Goal: Transaction & Acquisition: Download file/media

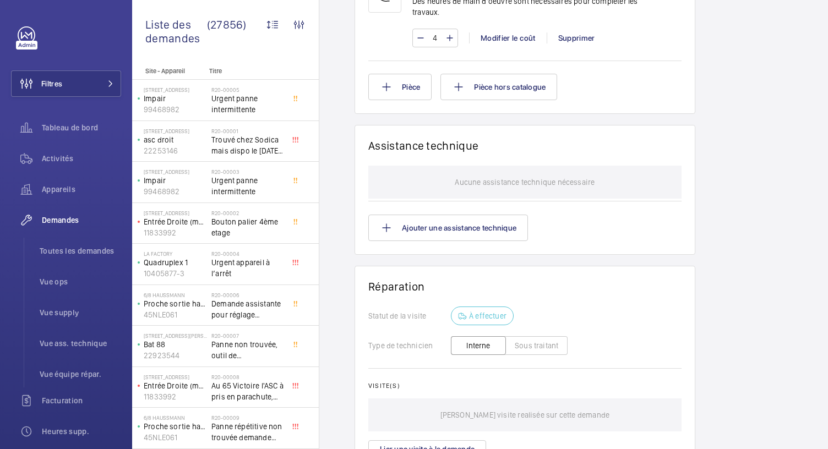
scroll to position [883, 0]
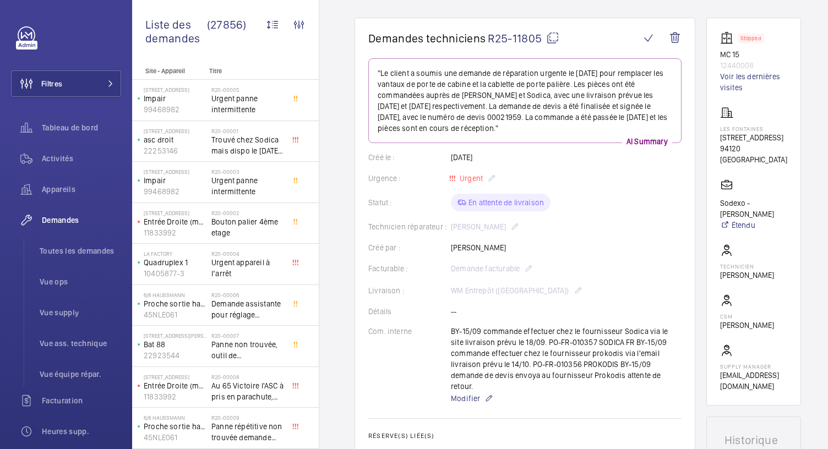
scroll to position [21, 0]
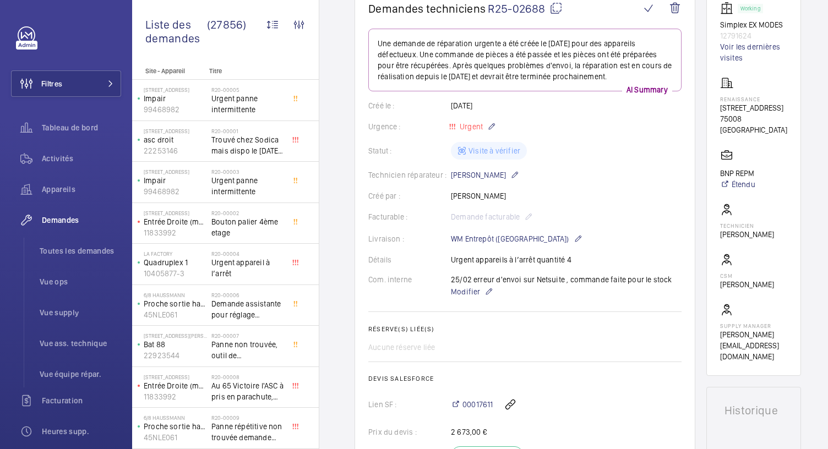
scroll to position [22, 0]
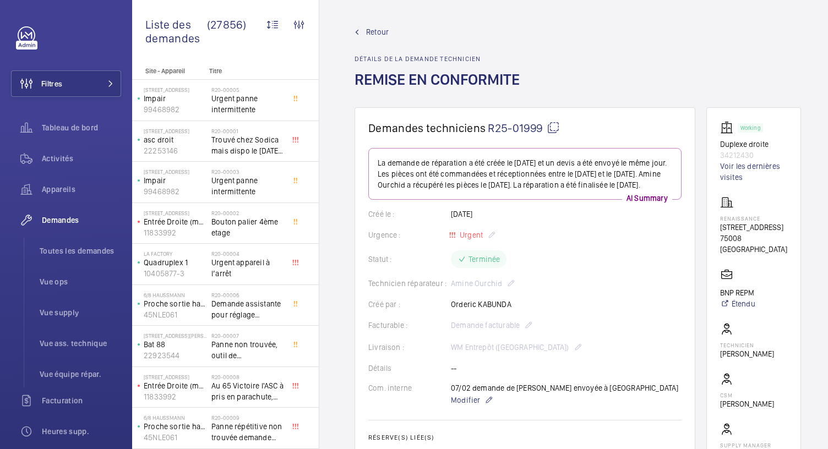
click at [544, 41] on div "Retour Détails de la demande technicien REMISE EN CONFORMITE" at bounding box center [578, 66] width 447 height 81
click at [52, 249] on span "Toutes les demandes" at bounding box center [81, 251] width 82 height 11
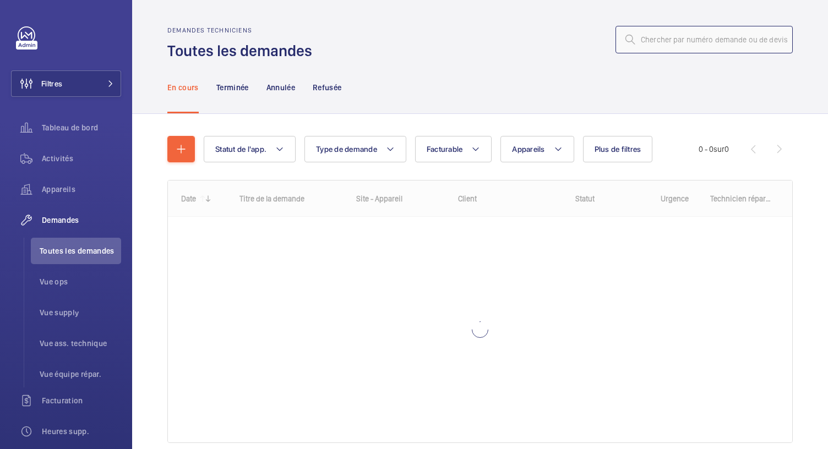
click at [638, 39] on input "text" at bounding box center [704, 40] width 177 height 28
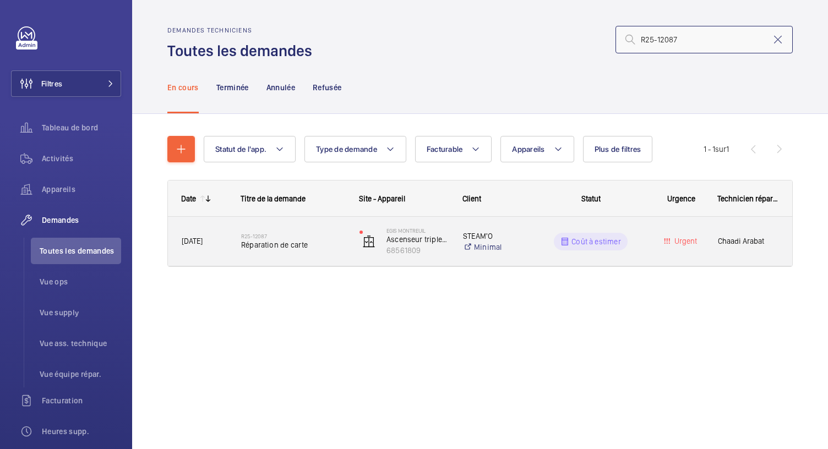
type input "R25-12087"
click at [293, 242] on span "Réparation de carte" at bounding box center [293, 245] width 104 height 11
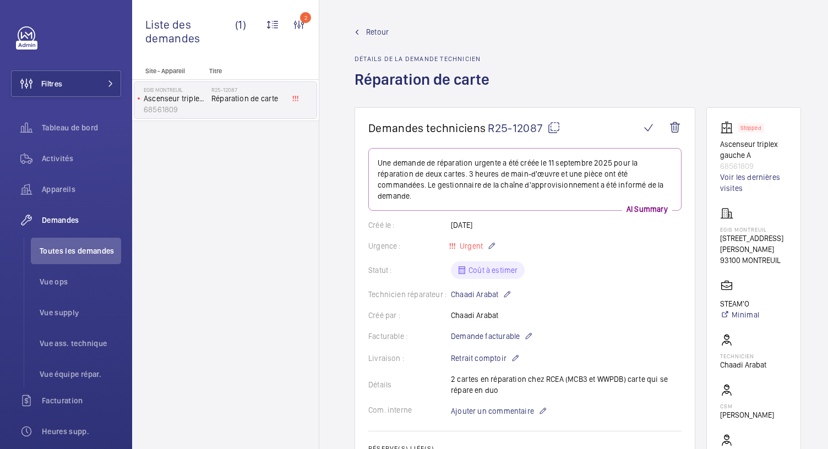
drag, startPoint x: 606, startPoint y: 235, endPoint x: 601, endPoint y: 329, distance: 94.8
click at [601, 329] on wm-front-card-body "Une demande de réparation urgente a été créée le 11 septembre 2025 pour la répa…" at bounding box center [524, 394] width 313 height 493
click at [728, 180] on link "Voir les dernières visites" at bounding box center [753, 183] width 67 height 22
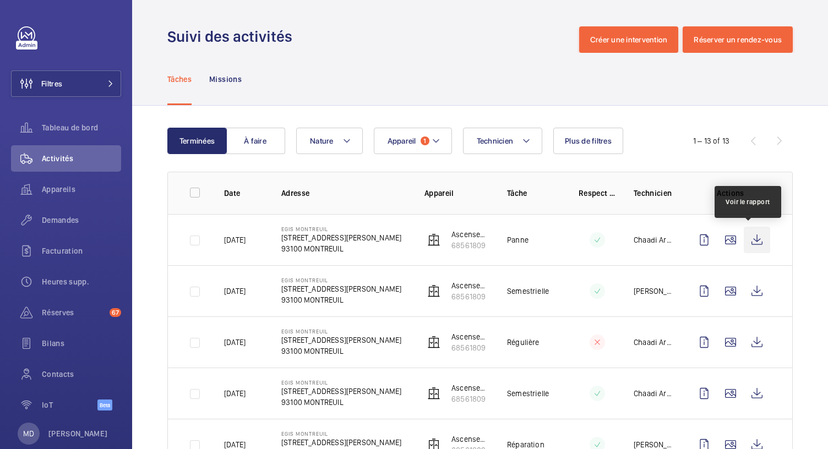
click at [747, 238] on wm-front-icon-button at bounding box center [757, 240] width 26 height 26
